Goal: Transaction & Acquisition: Purchase product/service

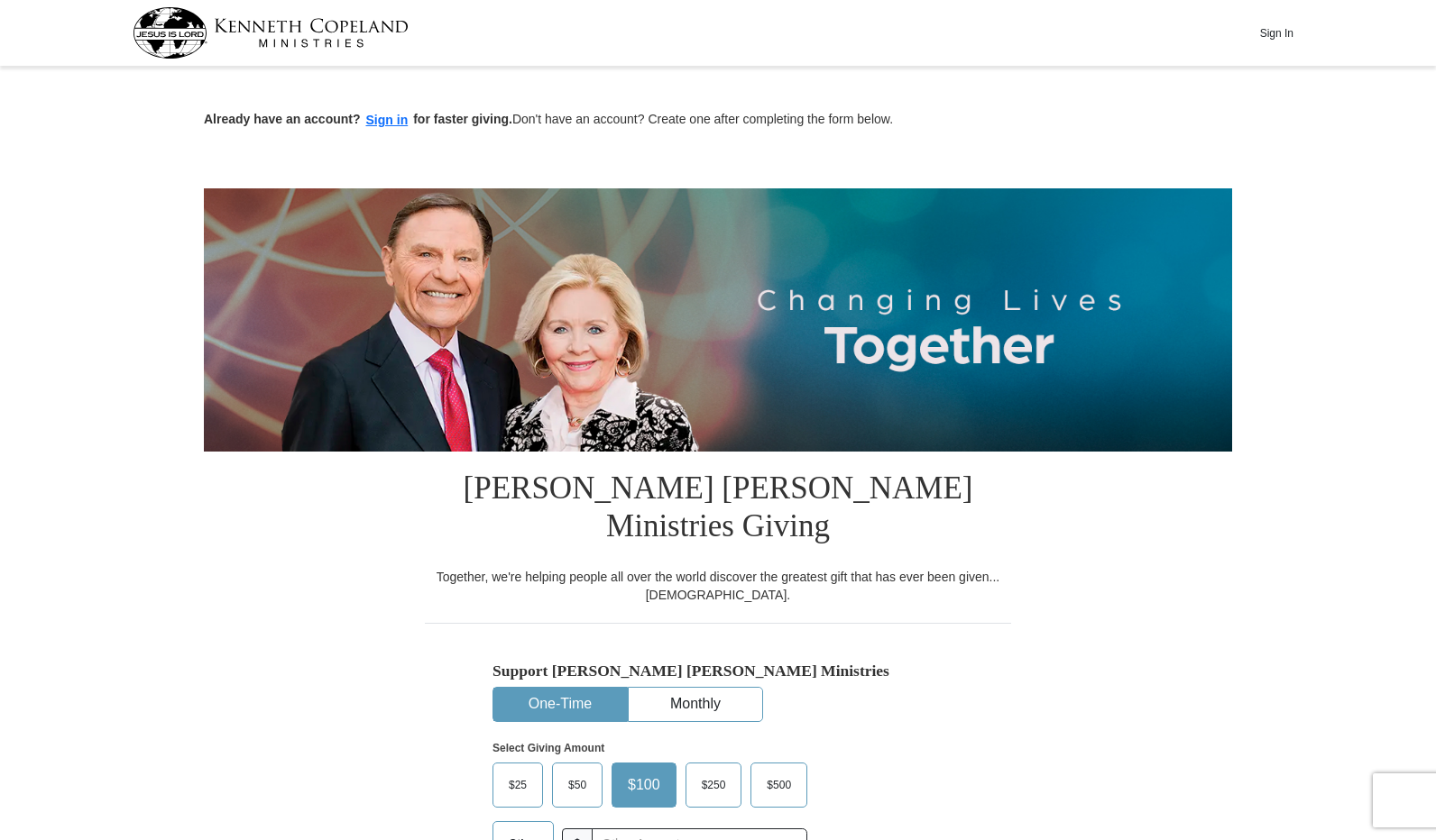
click at [1275, 36] on button "Sign In" at bounding box center [1276, 33] width 54 height 28
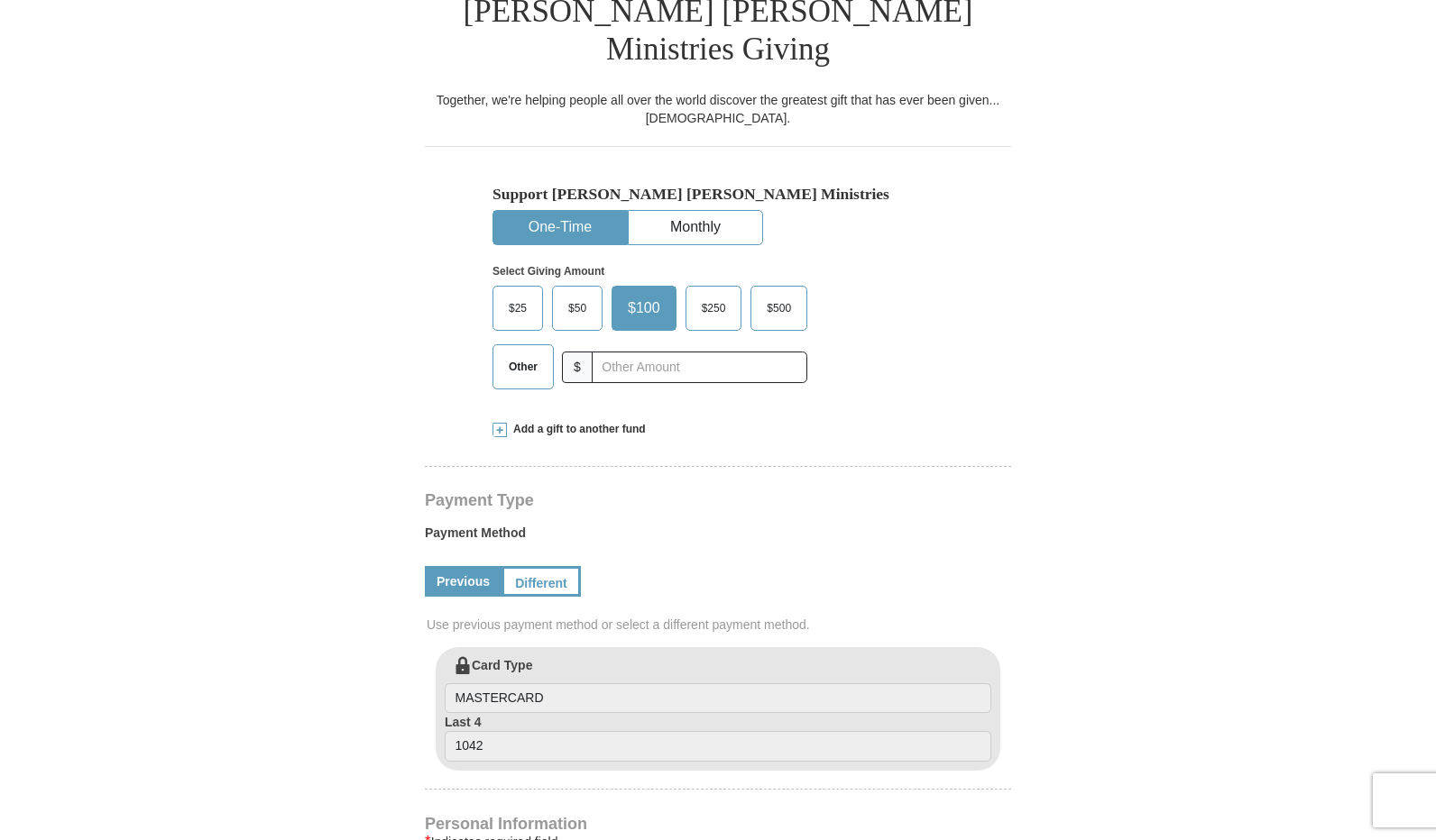
select select "AL"
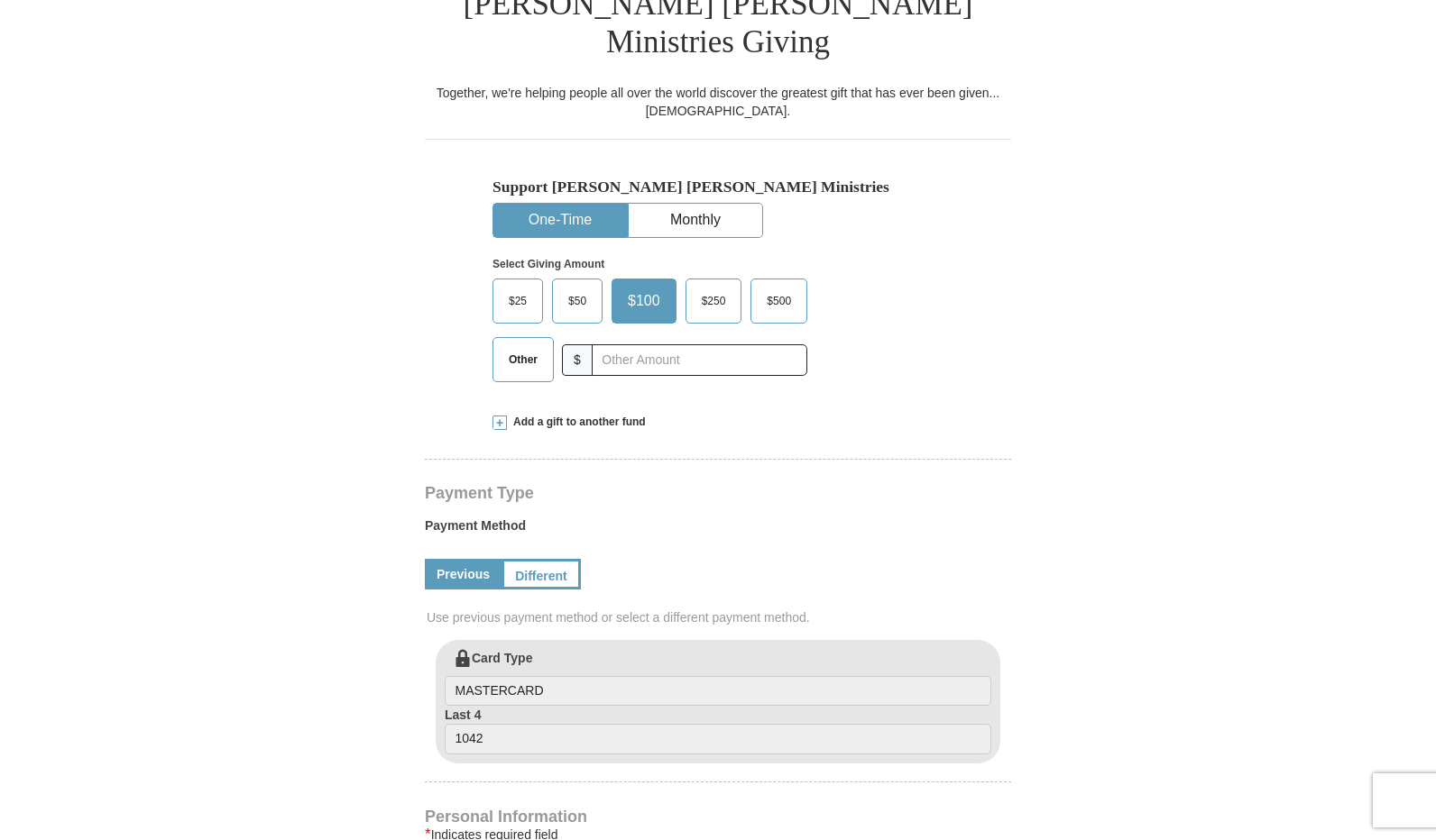
click at [523, 288] on span "$25" at bounding box center [517, 301] width 36 height 27
click at [0, 0] on input "$25" at bounding box center [0, 0] width 0 height 0
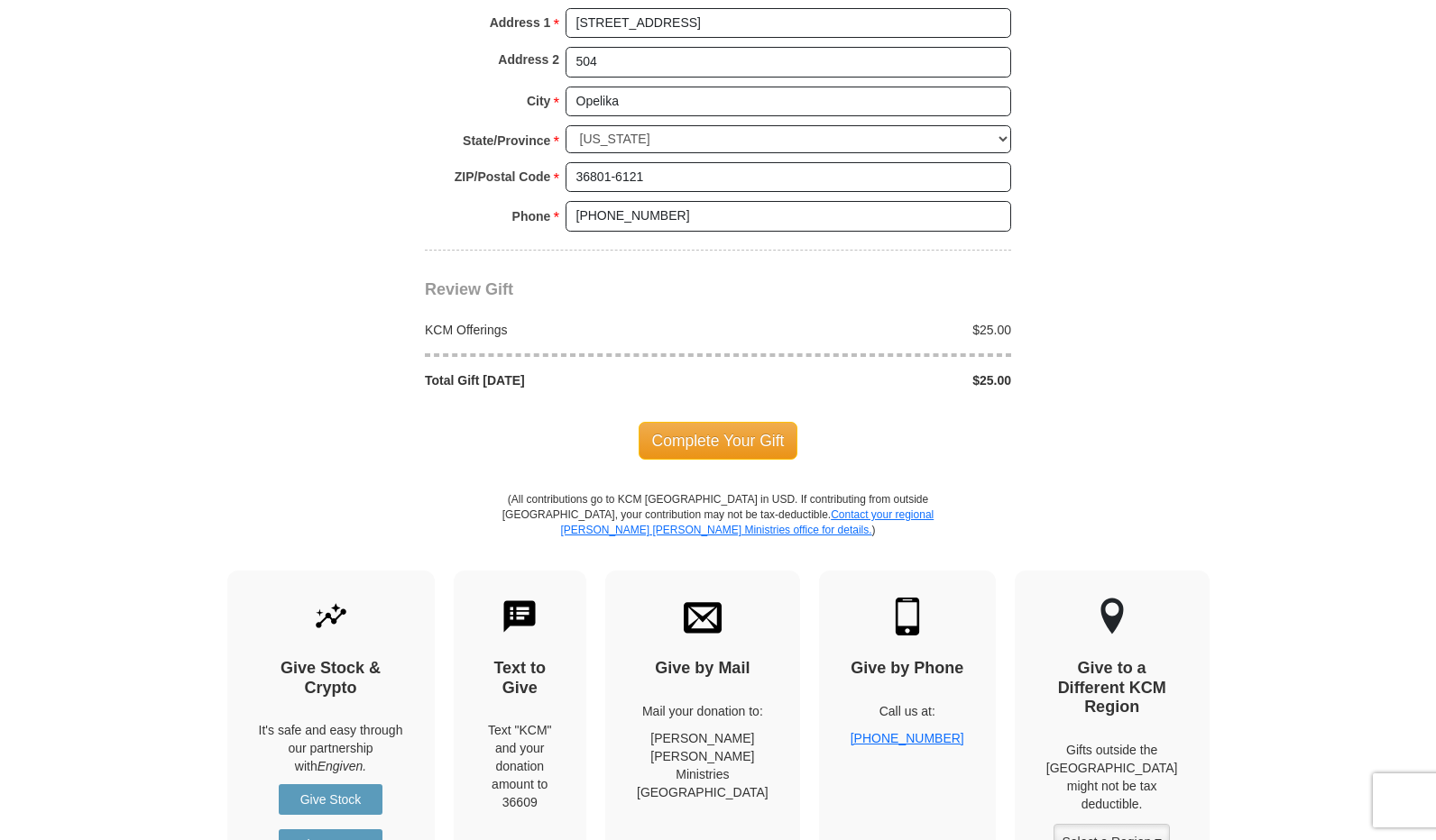
scroll to position [1533, 0]
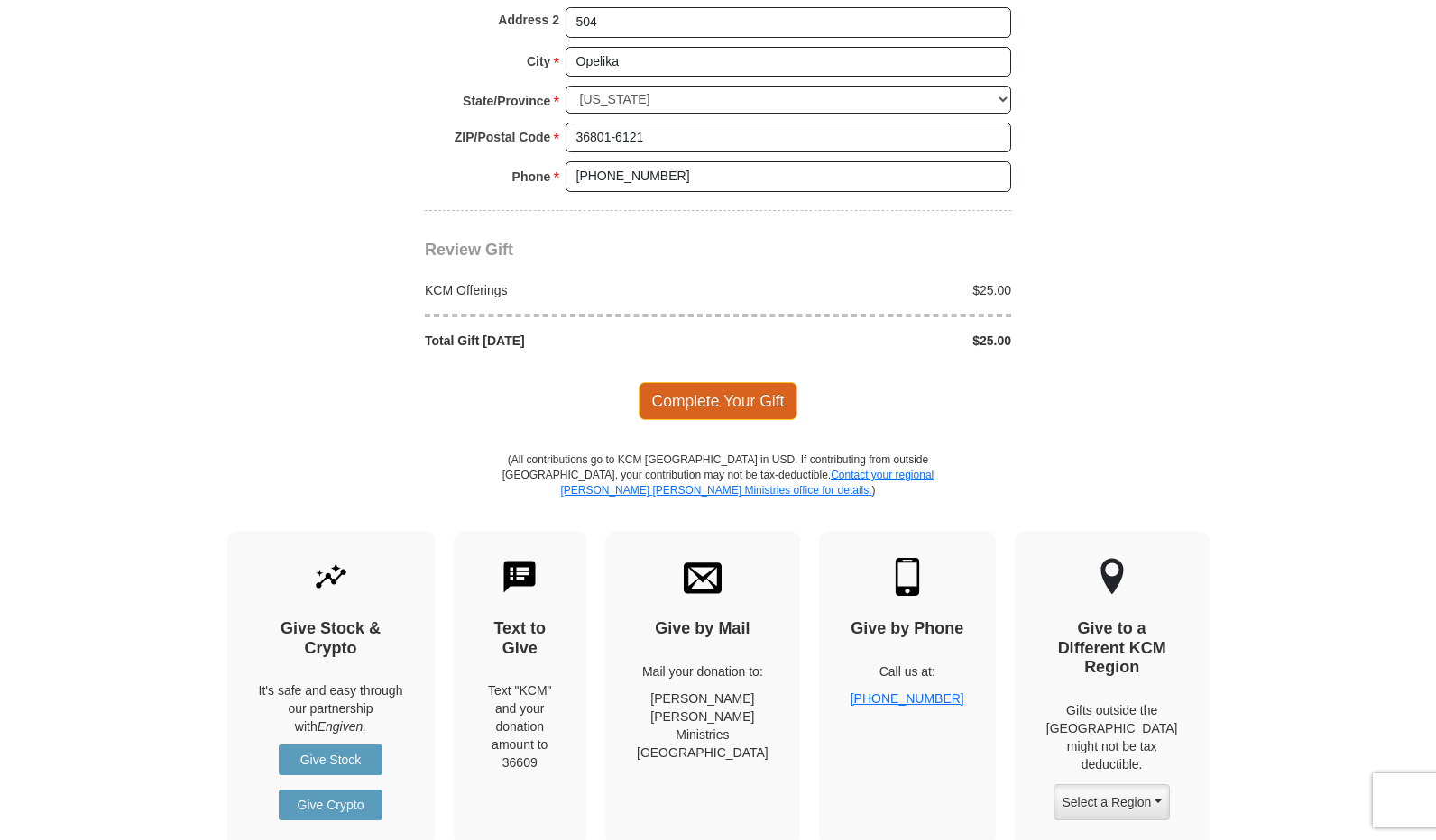
click at [702, 383] on span "Complete Your Gift" at bounding box center [718, 401] width 160 height 37
